Goal: Book appointment/travel/reservation

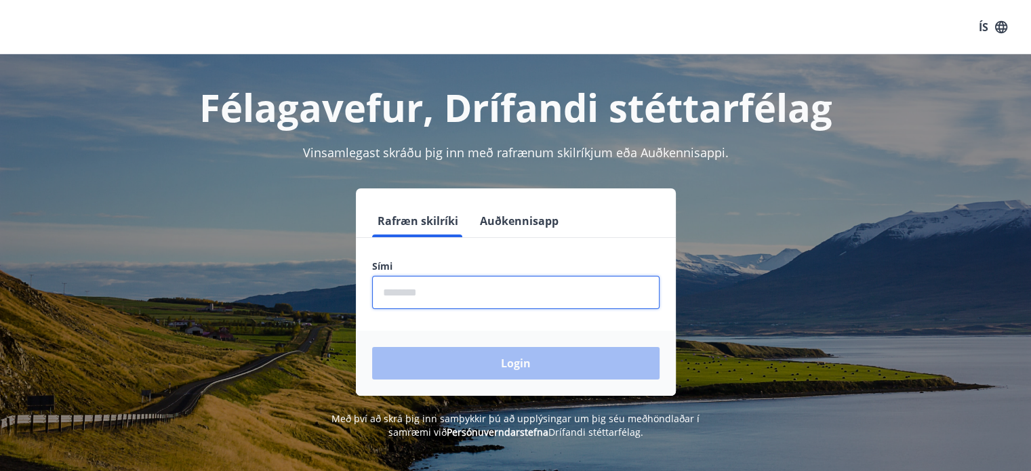
click at [414, 287] on input "phone" at bounding box center [515, 292] width 287 height 33
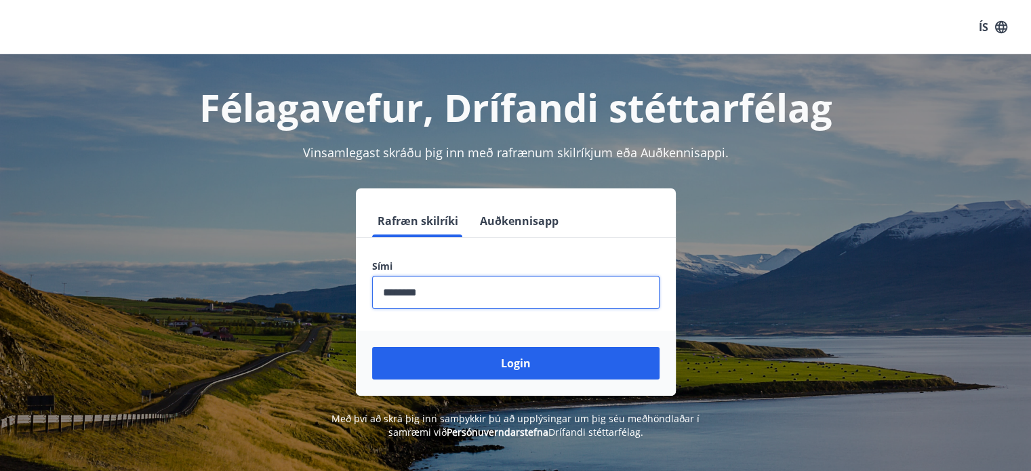
type input "********"
click at [372, 347] on button "Login" at bounding box center [515, 363] width 287 height 33
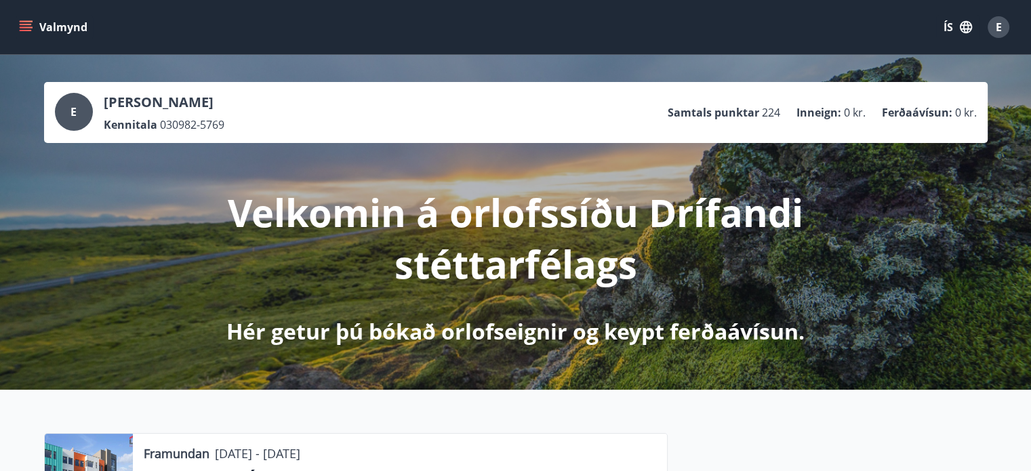
click at [29, 21] on icon "menu" at bounding box center [27, 21] width 15 height 1
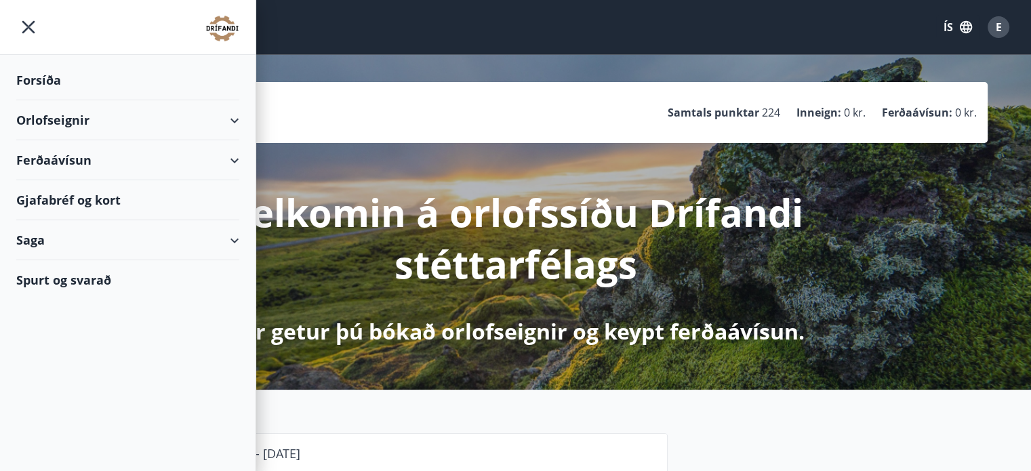
click at [52, 116] on div "Orlofseignir" at bounding box center [127, 120] width 223 height 40
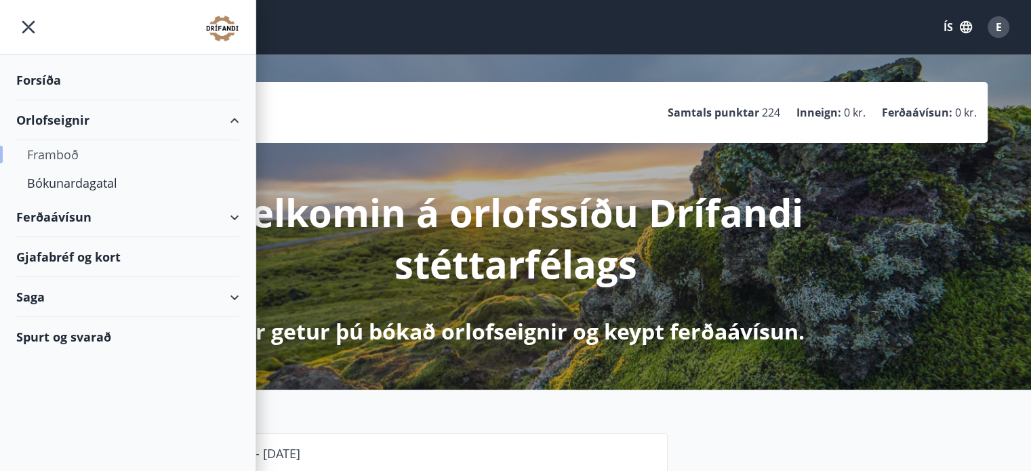
click at [49, 153] on div "Framboð" at bounding box center [127, 154] width 201 height 28
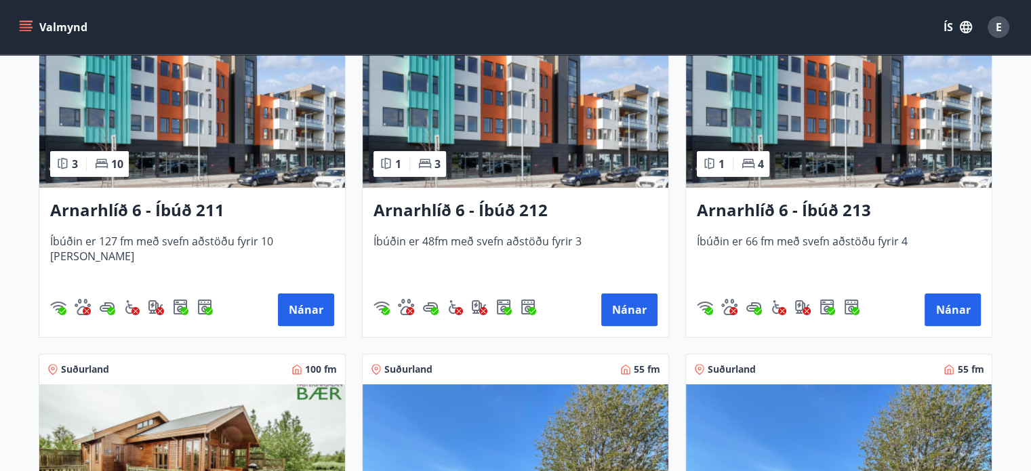
scroll to position [339, 0]
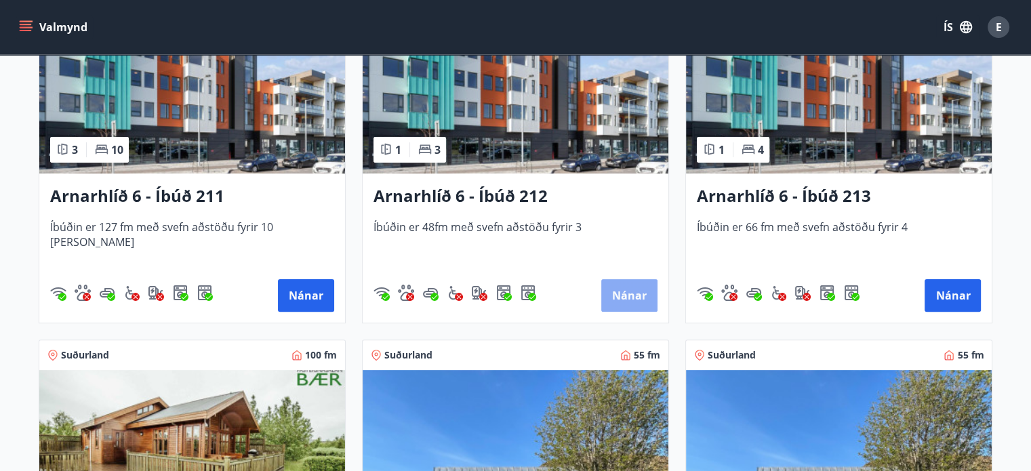
click at [617, 293] on button "Nánar" at bounding box center [629, 295] width 56 height 33
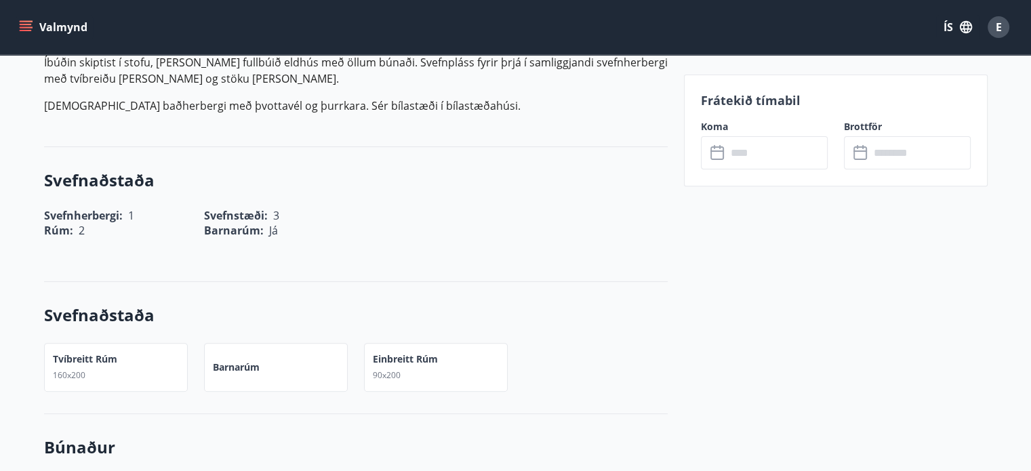
scroll to position [339, 0]
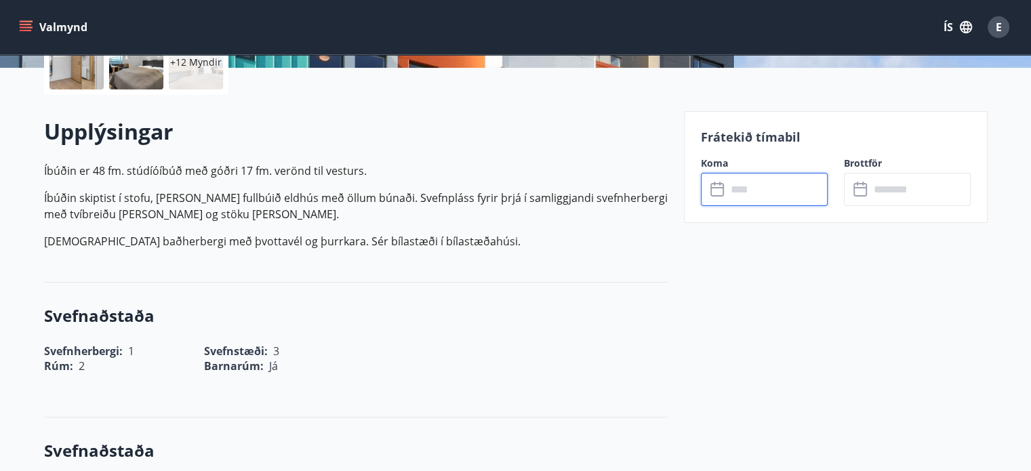
click at [754, 196] on input "text" at bounding box center [777, 189] width 101 height 33
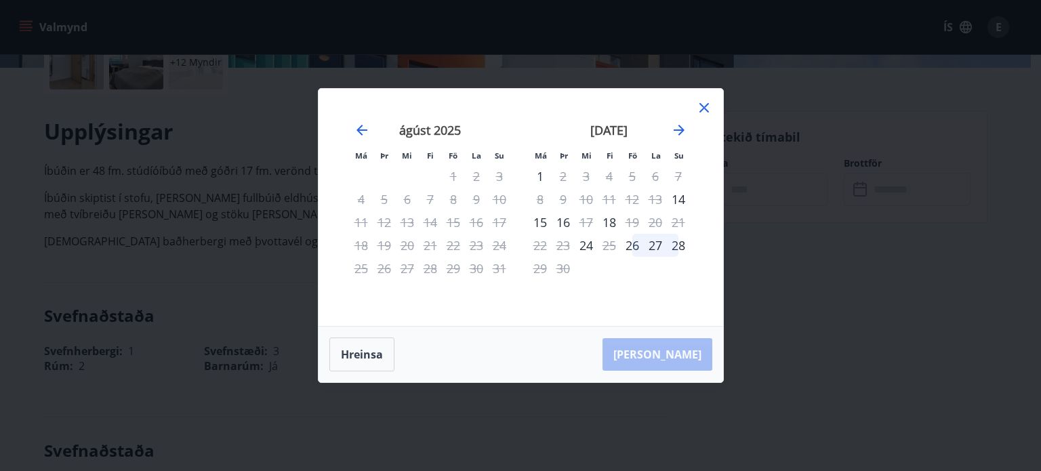
click at [699, 102] on icon at bounding box center [704, 108] width 16 height 16
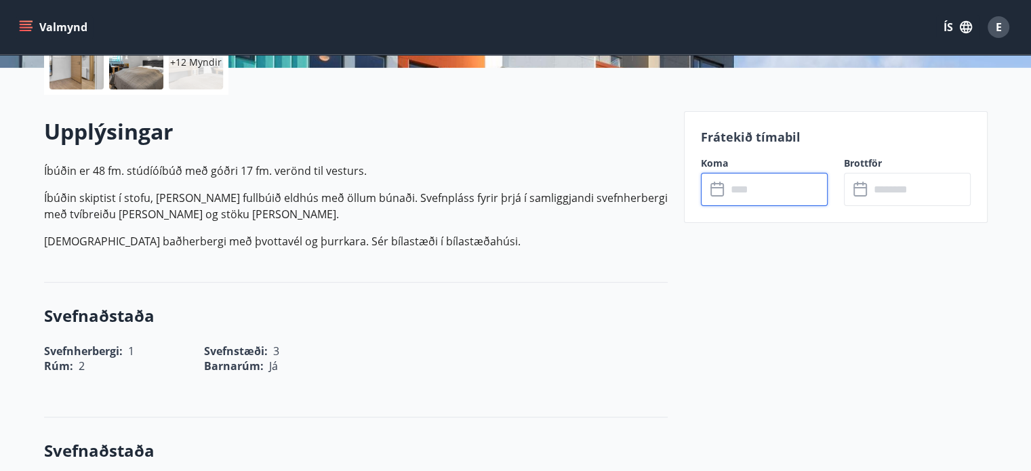
click at [819, 166] on label "Koma" at bounding box center [764, 164] width 127 height 14
click at [797, 181] on input "text" at bounding box center [777, 189] width 101 height 33
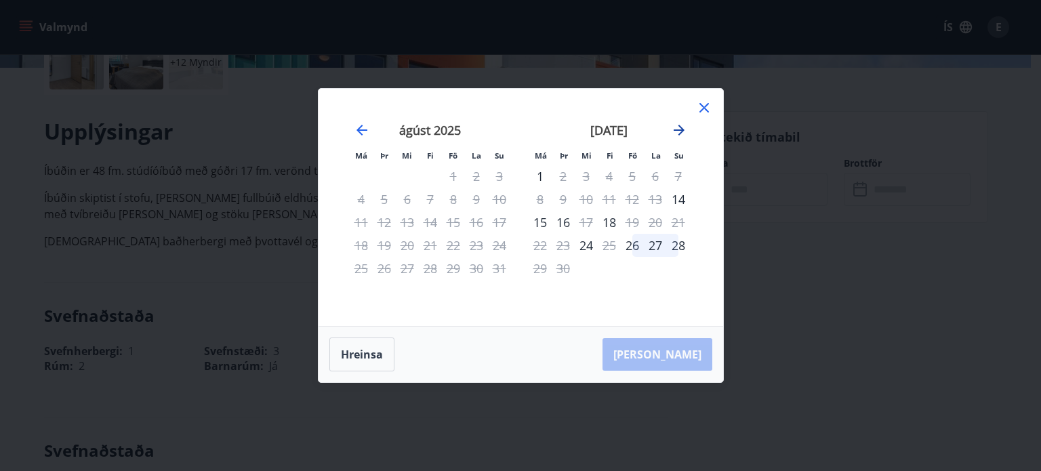
click at [680, 129] on icon "Move forward to switch to the next month." at bounding box center [679, 130] width 11 height 11
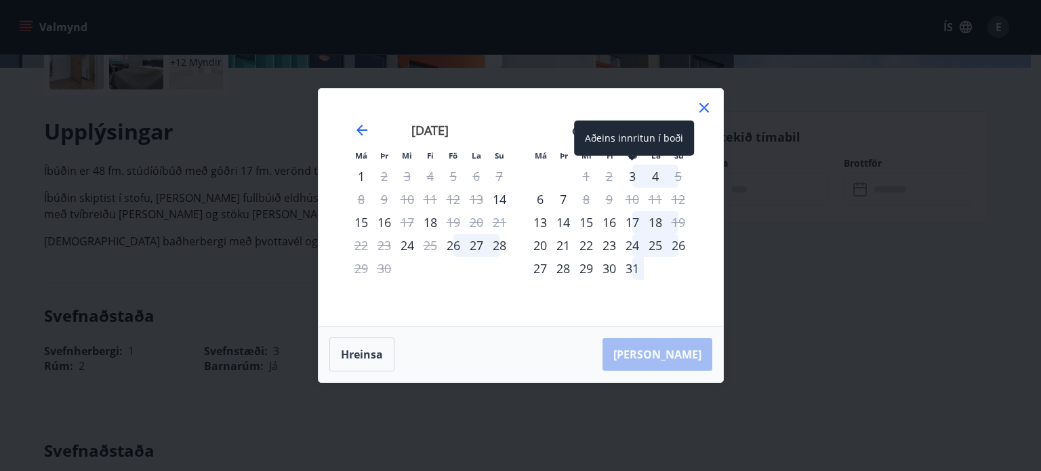
click at [636, 176] on div "3" at bounding box center [632, 176] width 23 height 23
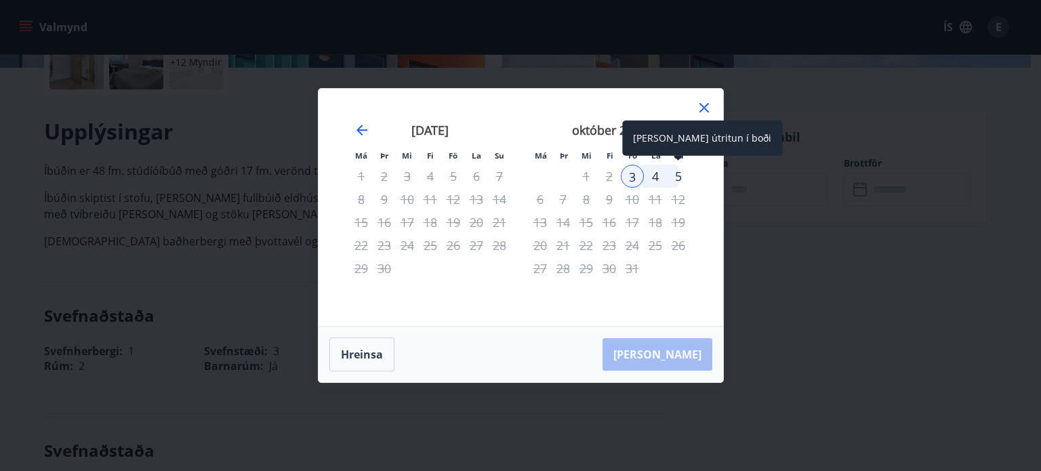
click at [681, 178] on div "5" at bounding box center [678, 176] width 23 height 23
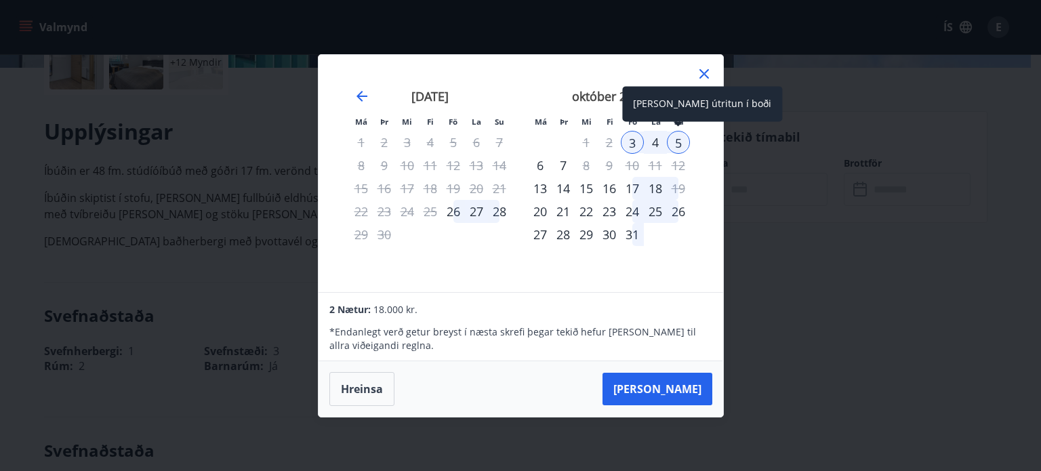
click at [685, 139] on div "5" at bounding box center [678, 142] width 23 height 23
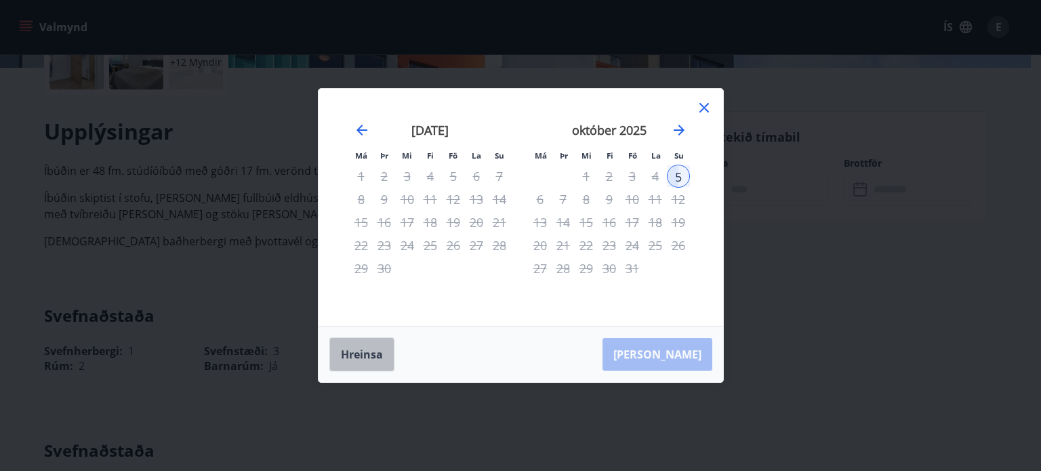
click at [361, 355] on button "Hreinsa" at bounding box center [361, 355] width 65 height 34
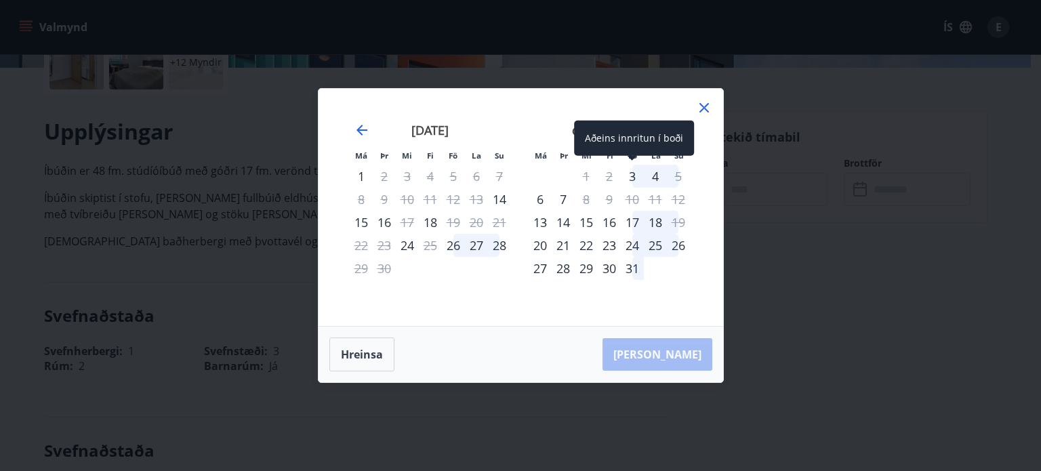
click at [633, 178] on div "3" at bounding box center [632, 176] width 23 height 23
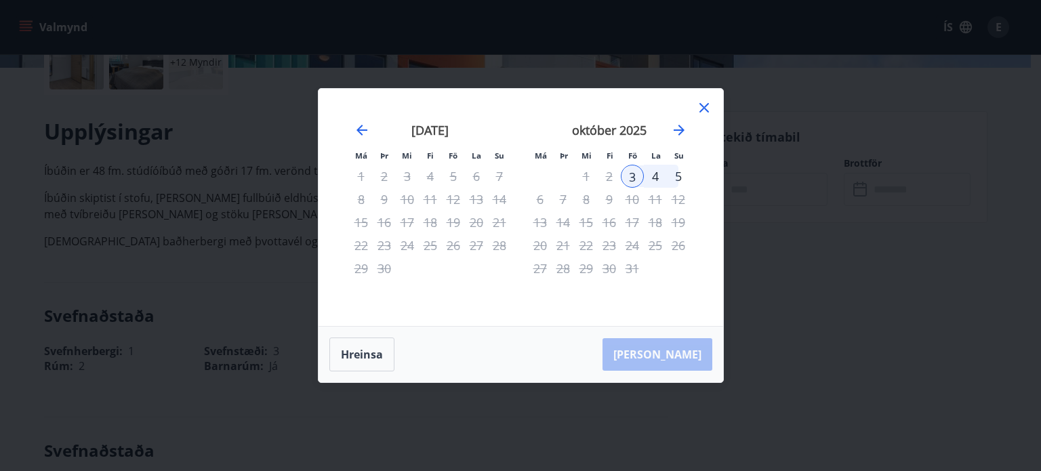
click at [658, 178] on div "4" at bounding box center [655, 176] width 23 height 23
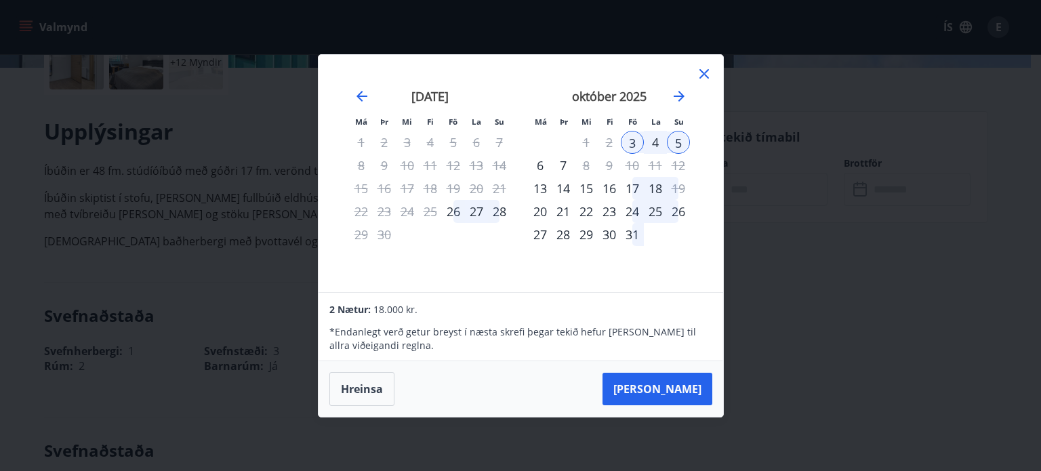
click at [648, 142] on div "4" at bounding box center [655, 142] width 23 height 23
click at [673, 389] on button "[PERSON_NAME]" at bounding box center [658, 389] width 110 height 33
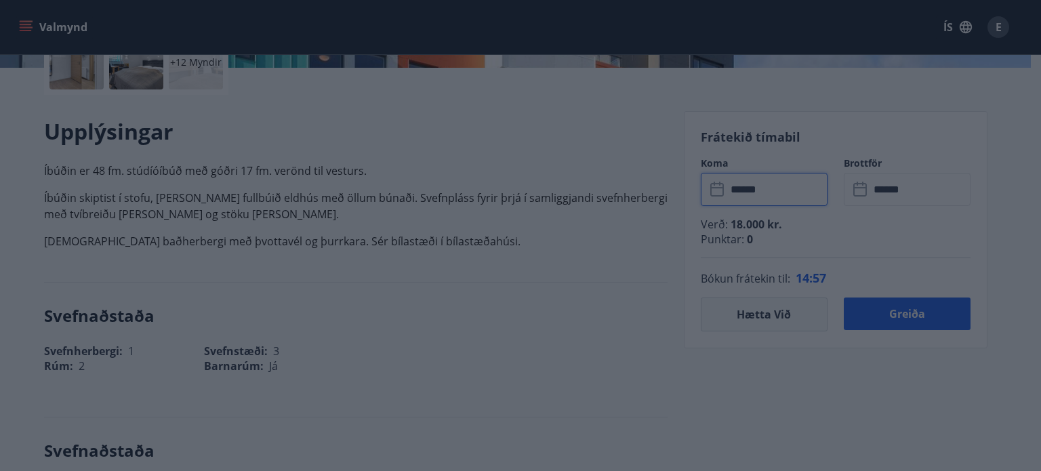
type input "******"
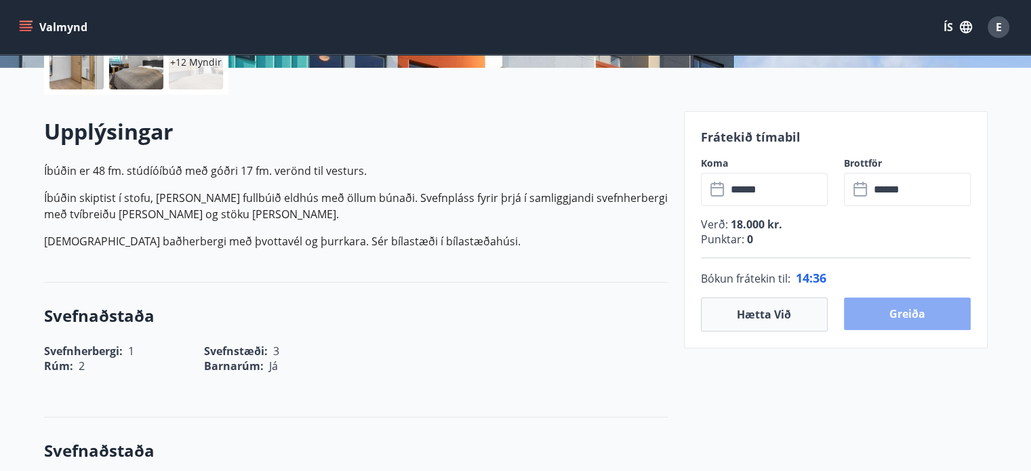
click at [906, 306] on button "Greiða" at bounding box center [907, 314] width 127 height 33
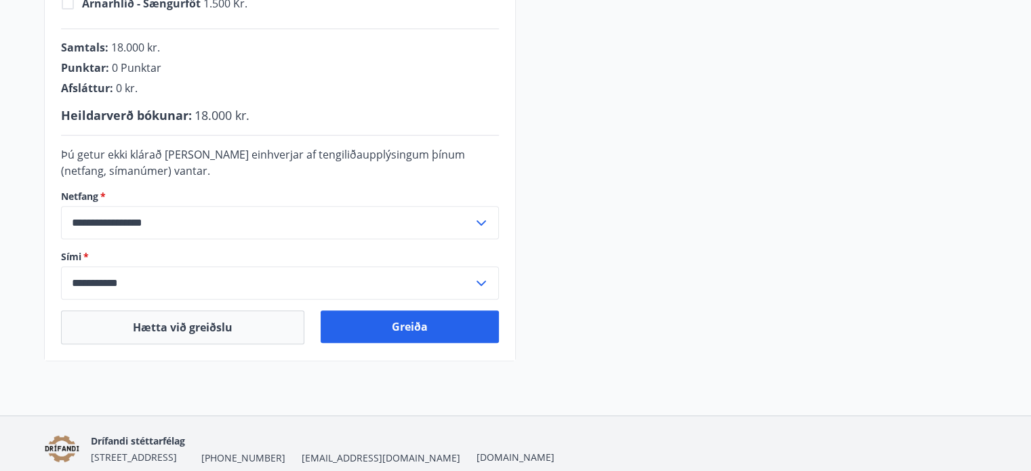
scroll to position [475, 0]
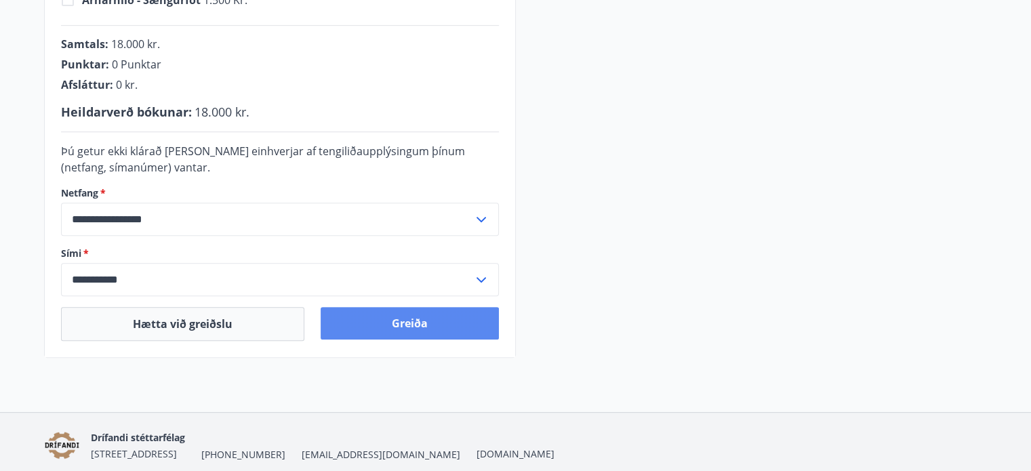
click at [450, 330] on button "Greiða" at bounding box center [410, 323] width 178 height 33
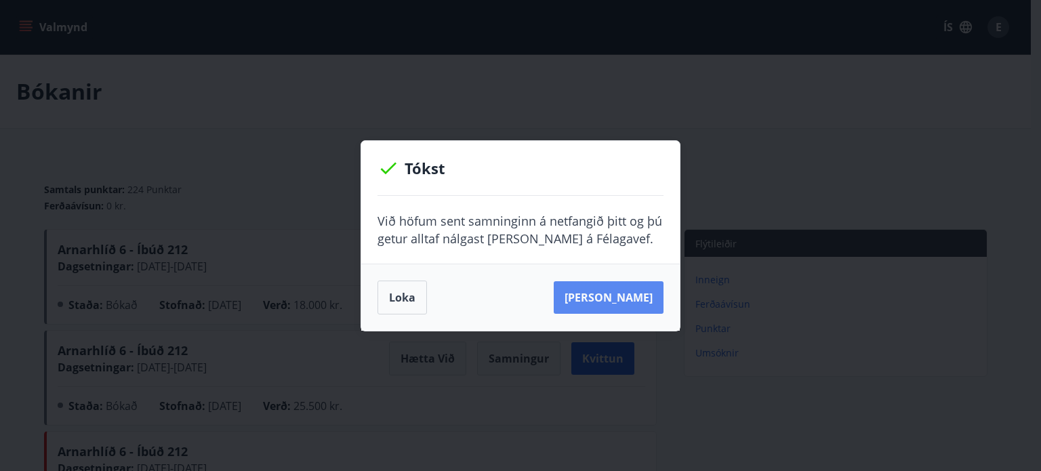
click at [617, 281] on button "Sjá samning" at bounding box center [609, 297] width 110 height 33
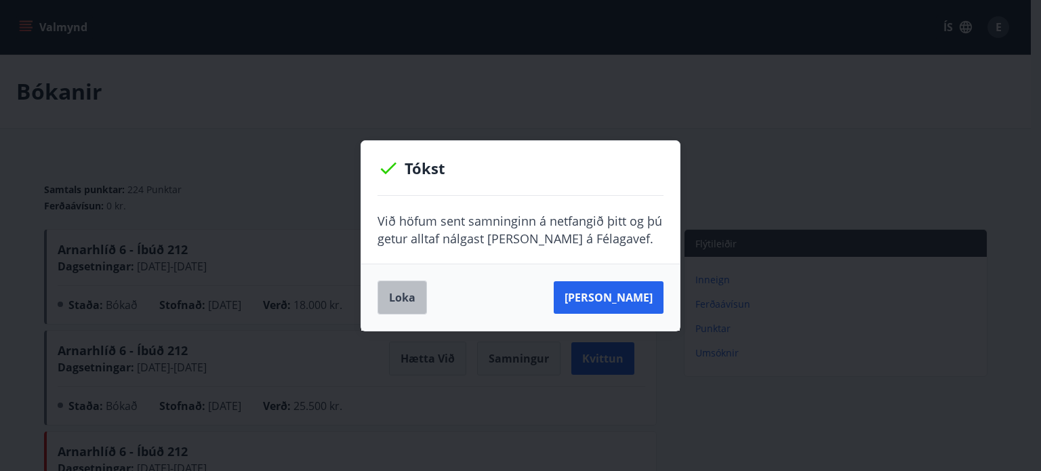
click at [409, 292] on button "Loka" at bounding box center [402, 298] width 49 height 34
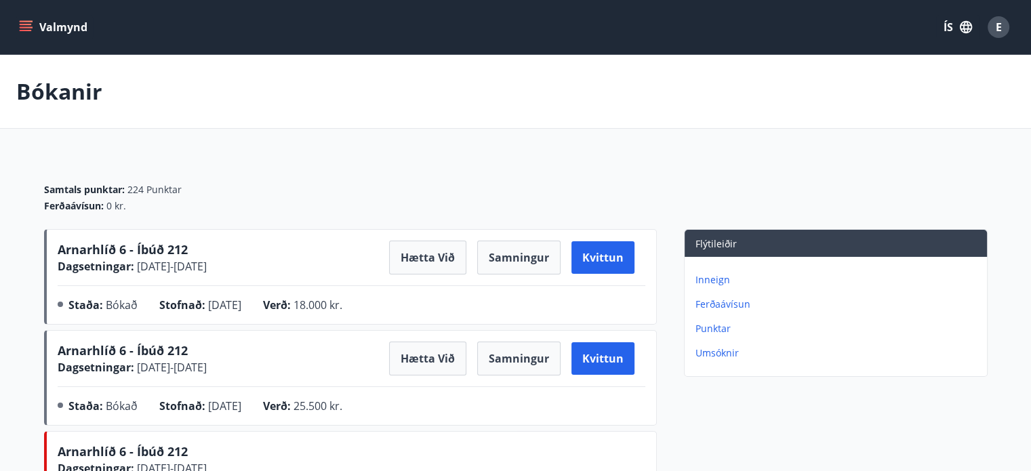
click at [22, 21] on icon "menu" at bounding box center [27, 21] width 15 height 1
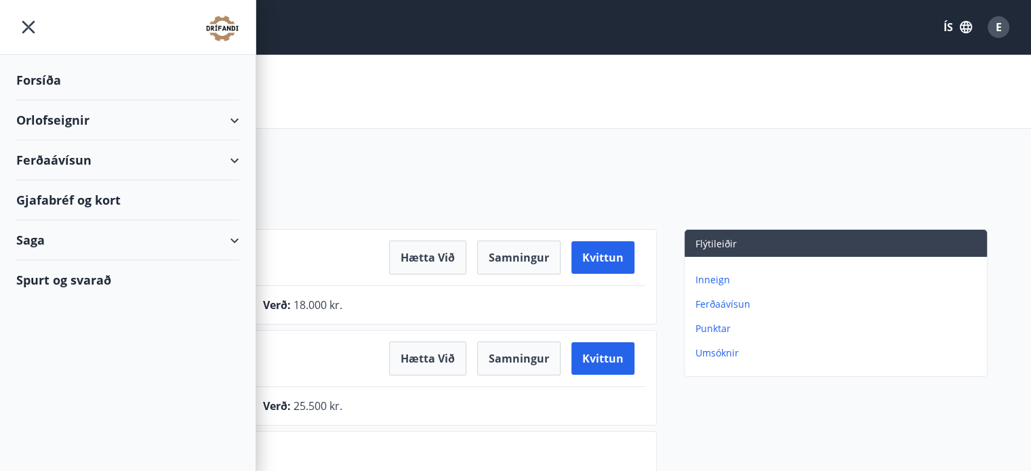
click at [71, 124] on div "Orlofseignir" at bounding box center [127, 120] width 223 height 40
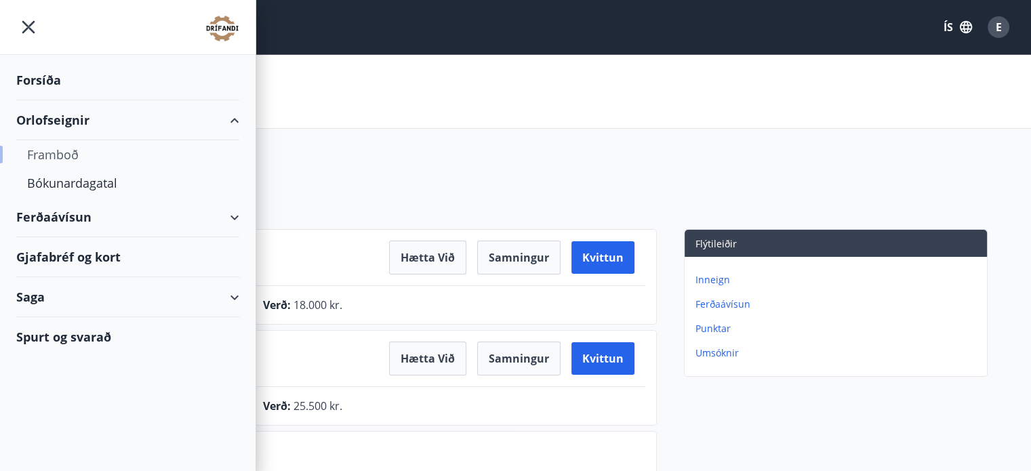
click at [54, 148] on div "Framboð" at bounding box center [127, 154] width 201 height 28
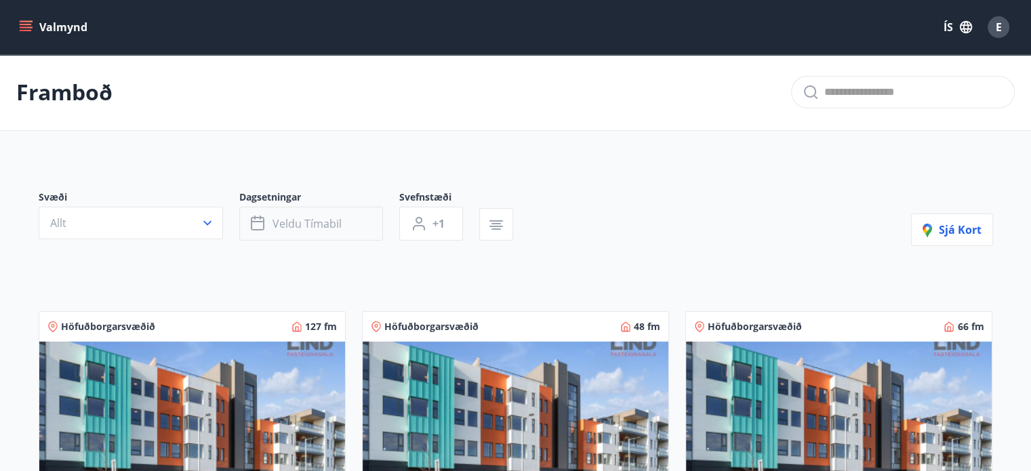
click at [317, 216] on span "Veldu tímabil" at bounding box center [307, 223] width 69 height 15
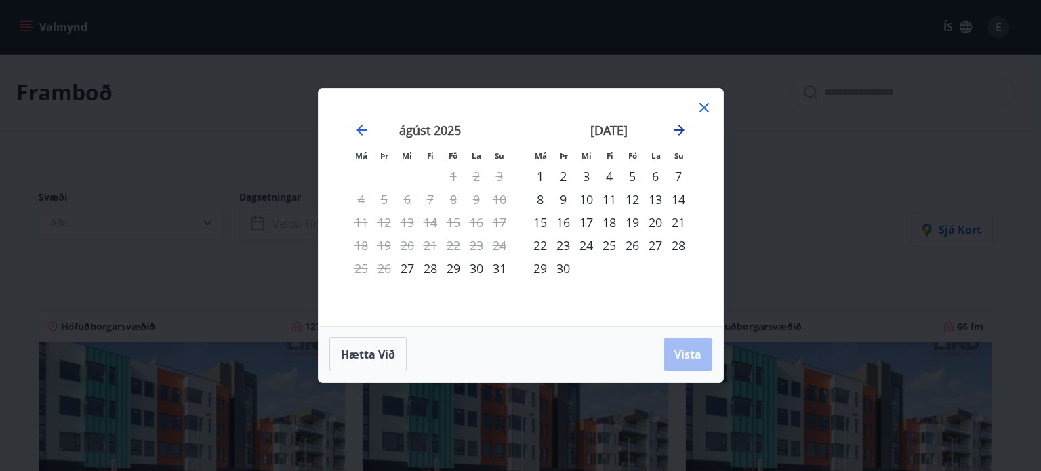
click at [681, 129] on icon "Move forward to switch to the next month." at bounding box center [679, 130] width 11 height 11
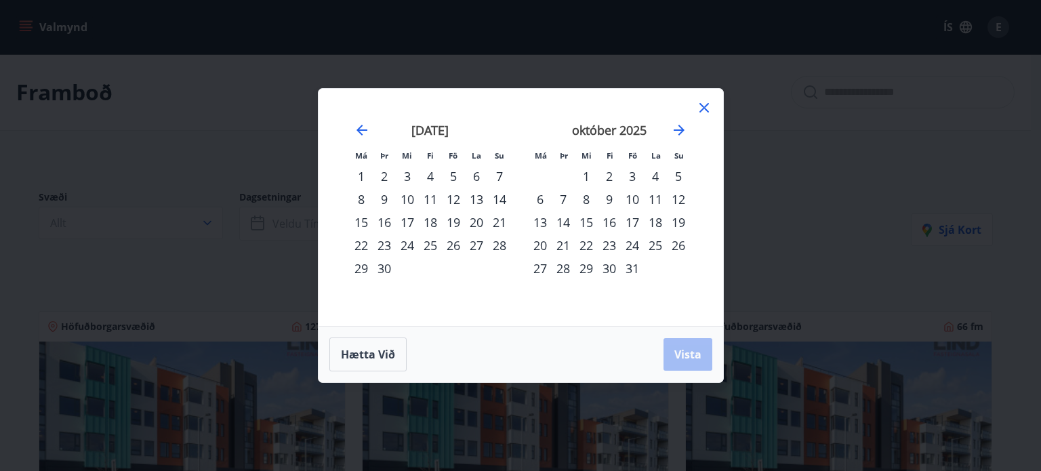
click at [610, 268] on div "30" at bounding box center [609, 268] width 23 height 23
click at [677, 127] on icon "Move forward to switch to the next month." at bounding box center [679, 130] width 16 height 16
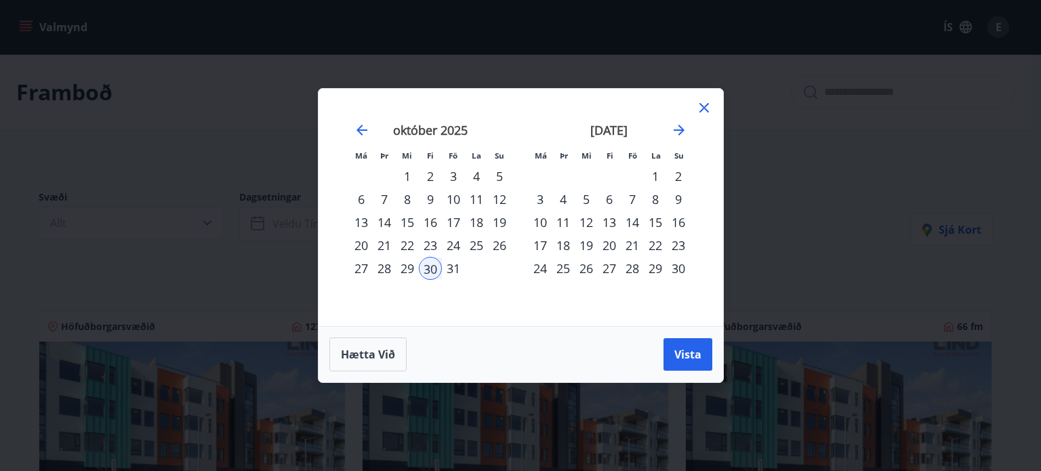
click at [681, 179] on div "2" at bounding box center [678, 176] width 23 height 23
click at [692, 348] on span "Vista" at bounding box center [688, 354] width 27 height 15
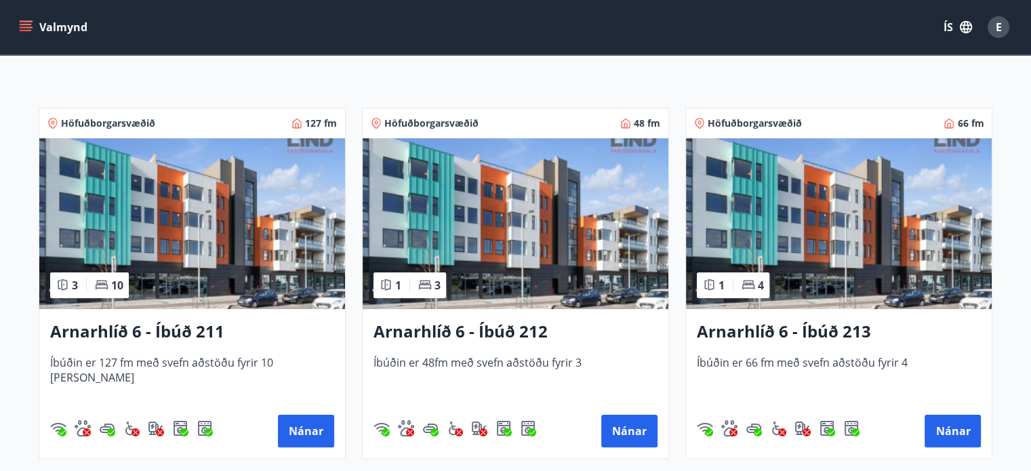
scroll to position [271, 0]
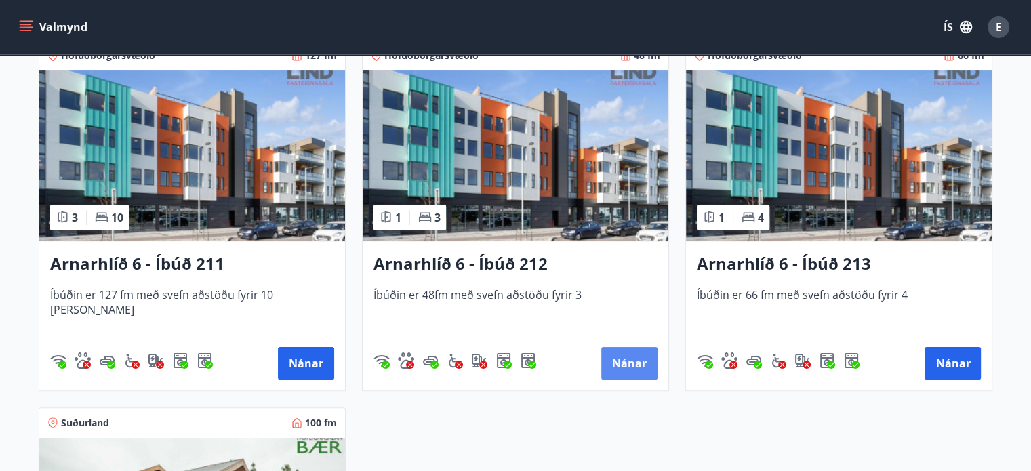
click at [633, 355] on button "Nánar" at bounding box center [629, 363] width 56 height 33
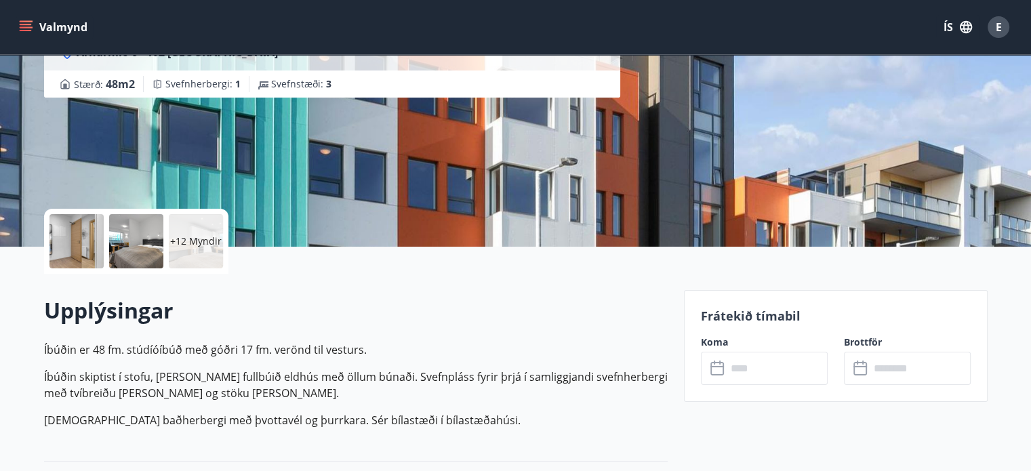
scroll to position [203, 0]
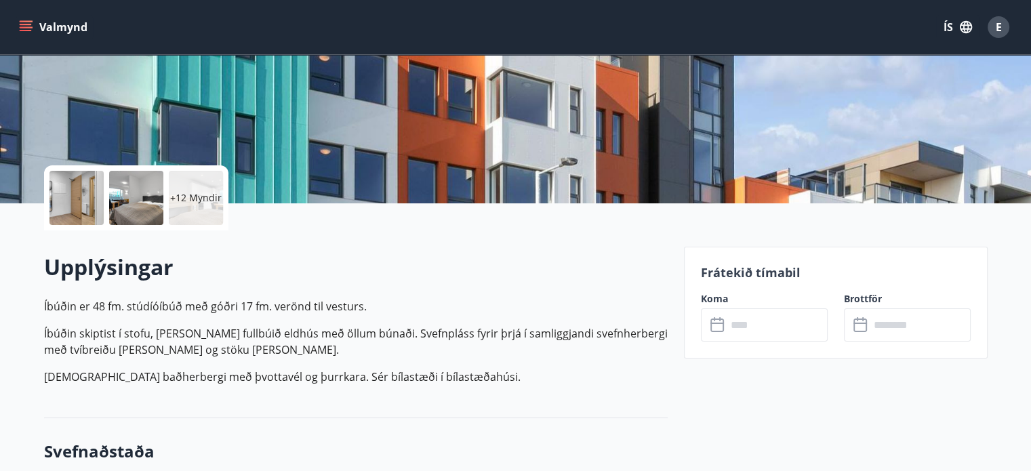
click at [745, 322] on input "text" at bounding box center [777, 324] width 101 height 33
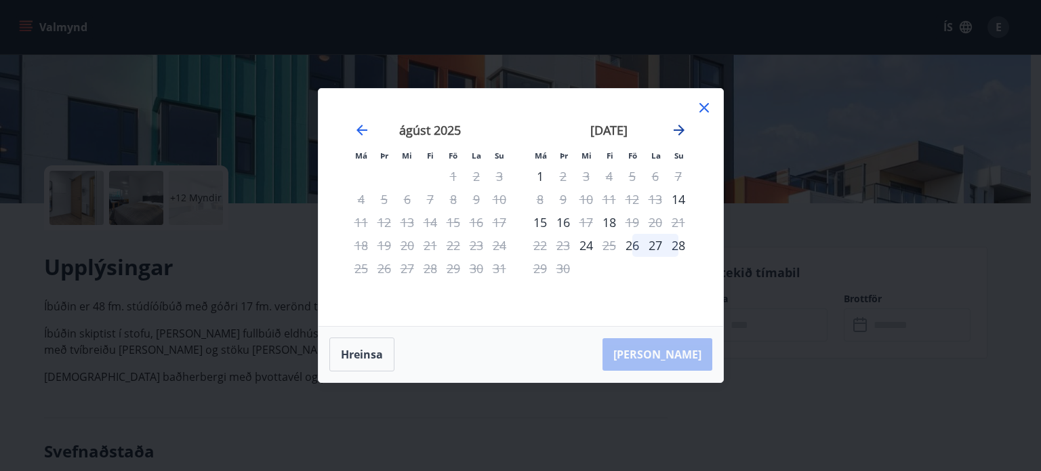
click at [677, 132] on icon "Move forward to switch to the next month." at bounding box center [679, 130] width 16 height 16
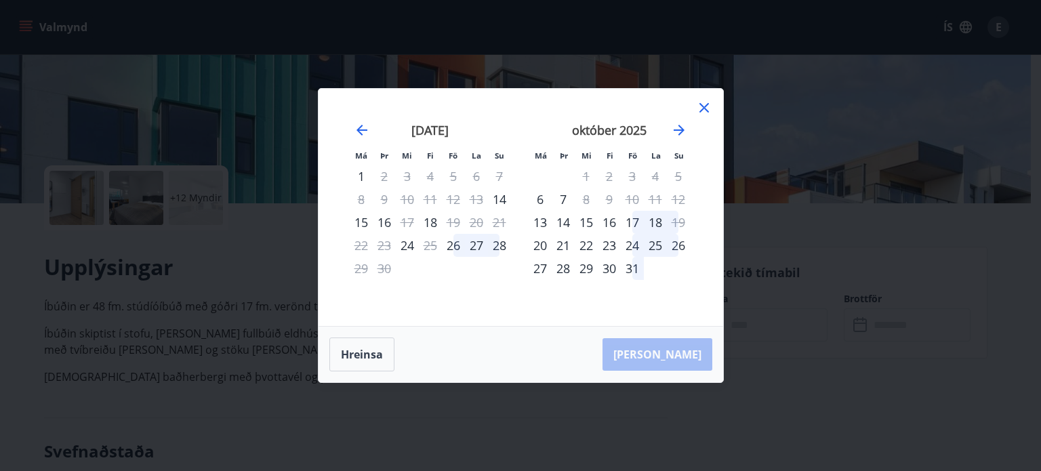
click at [633, 269] on div "31" at bounding box center [632, 268] width 23 height 23
click at [677, 127] on icon "Move forward to switch to the next month." at bounding box center [679, 130] width 16 height 16
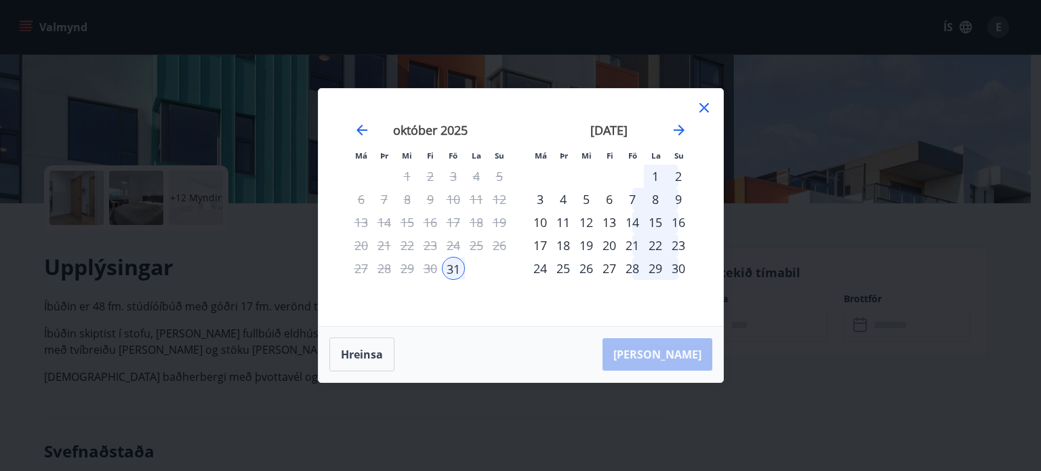
click at [431, 272] on div "30" at bounding box center [430, 268] width 23 height 23
click at [353, 352] on button "Hreinsa" at bounding box center [361, 355] width 65 height 34
click at [431, 269] on div "30" at bounding box center [430, 268] width 23 height 23
click at [675, 178] on div "2" at bounding box center [678, 176] width 23 height 23
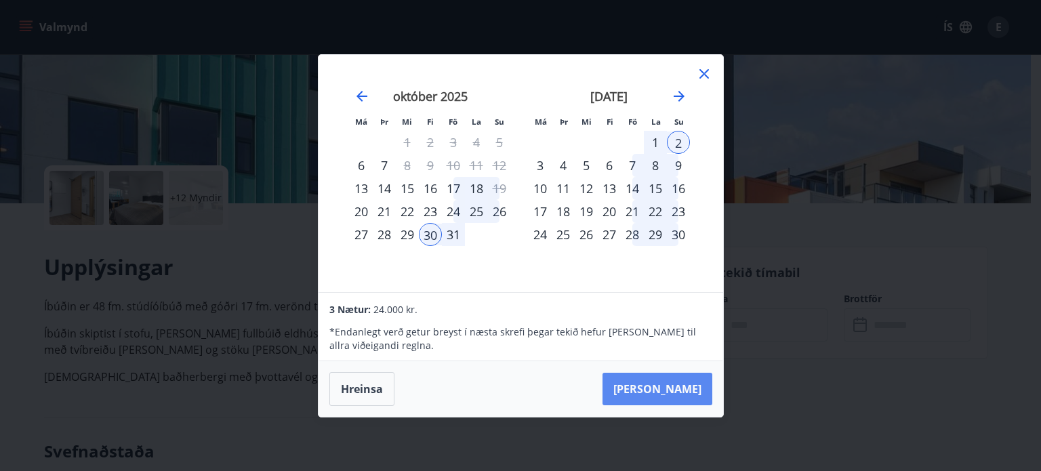
click at [668, 380] on button "[PERSON_NAME]" at bounding box center [658, 389] width 110 height 33
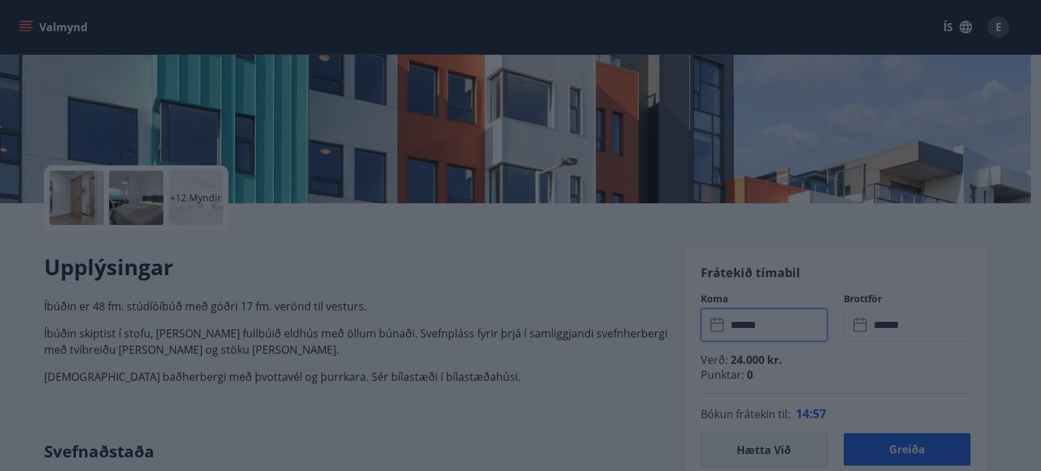
type input "******"
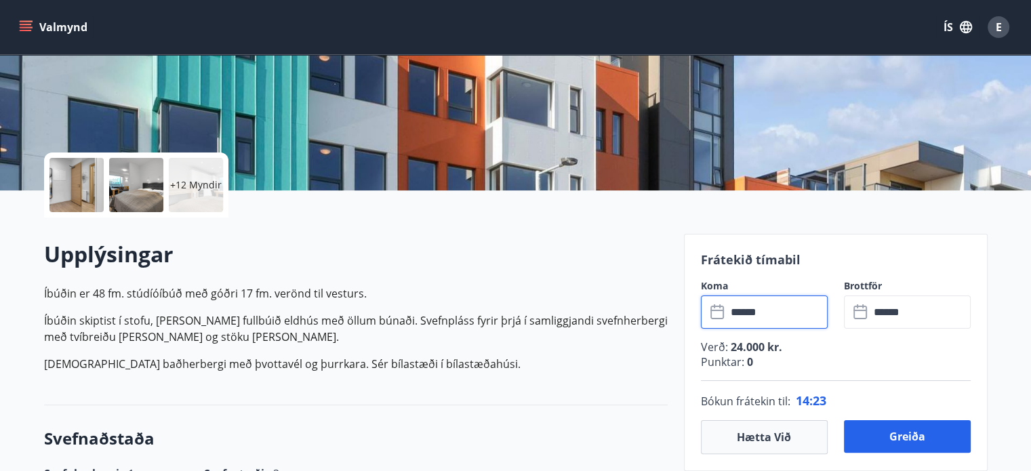
scroll to position [136, 0]
